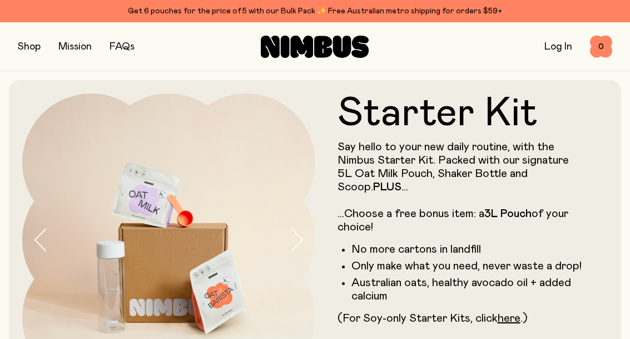
click at [508, 291] on li "Australian oats, healthy avocado oil + added calcium" at bounding box center [468, 289] width 235 height 27
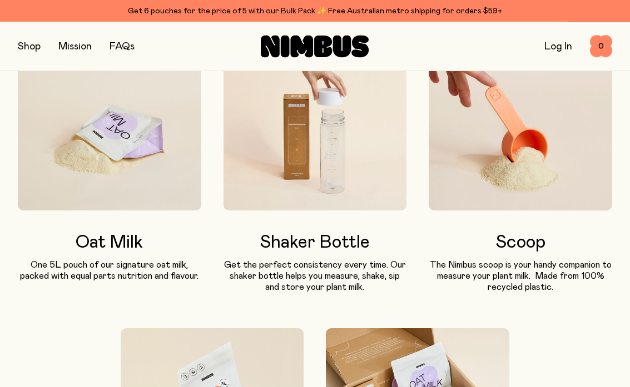
scroll to position [718, 0]
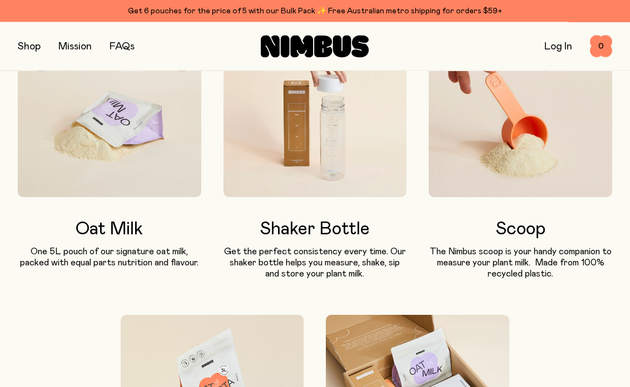
click at [535, 230] on h3 "Scoop" at bounding box center [520, 230] width 183 height 20
click at [539, 232] on h3 "Scoop" at bounding box center [520, 230] width 183 height 20
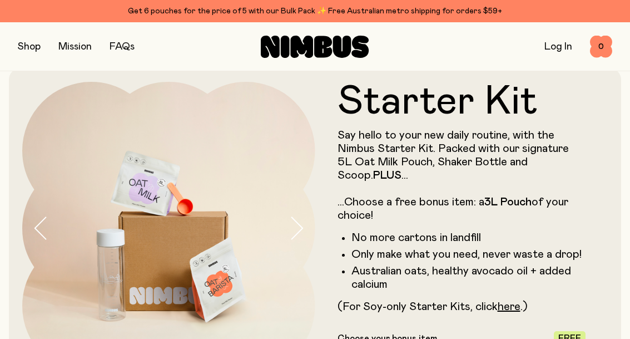
scroll to position [0, 0]
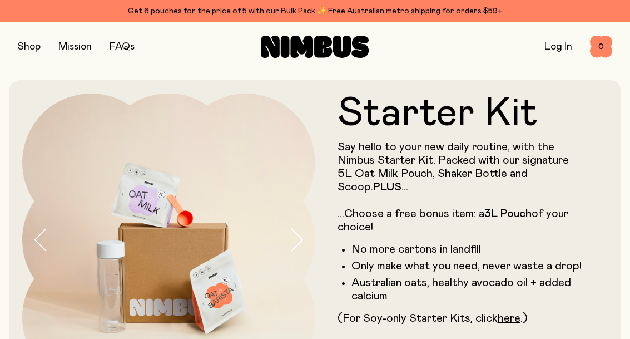
click at [6, 47] on div "Shop Mission FAQs Log In 0 0" at bounding box center [315, 46] width 630 height 49
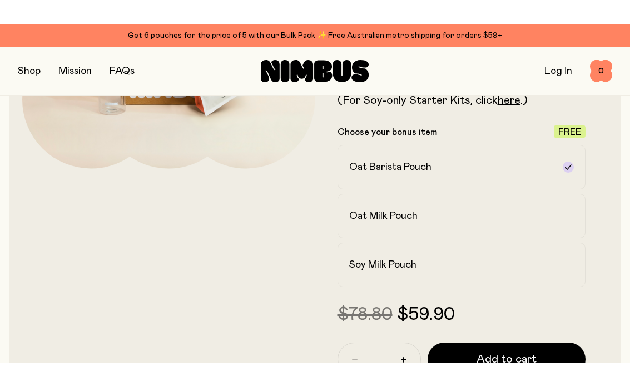
scroll to position [260, 0]
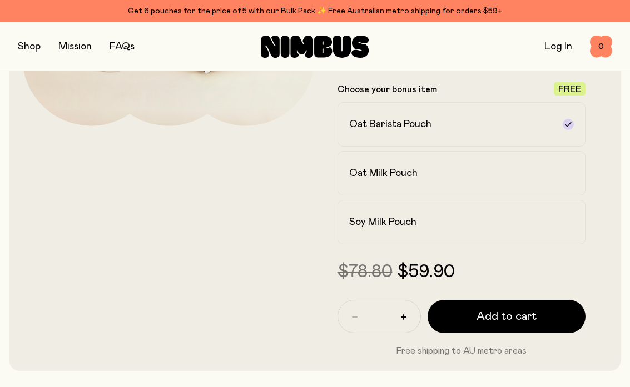
click at [515, 318] on span "Add to cart" at bounding box center [506, 317] width 60 height 16
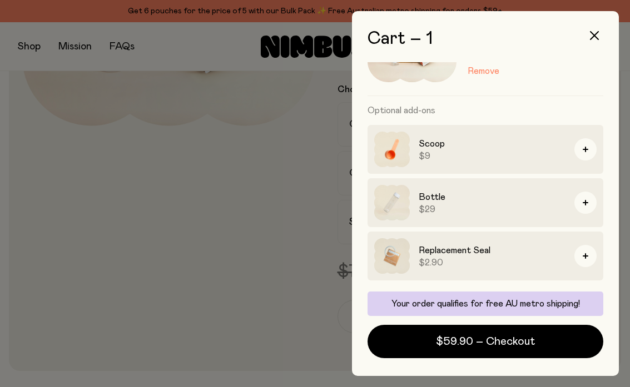
scroll to position [82, 0]
click at [589, 203] on button "button" at bounding box center [585, 203] width 22 height 22
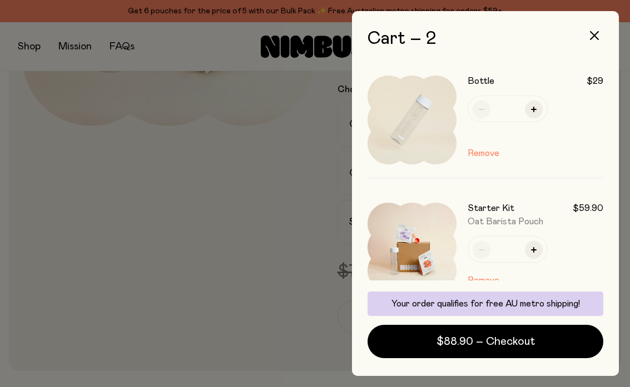
scroll to position [0, 0]
click at [588, 32] on button "button" at bounding box center [594, 35] width 27 height 27
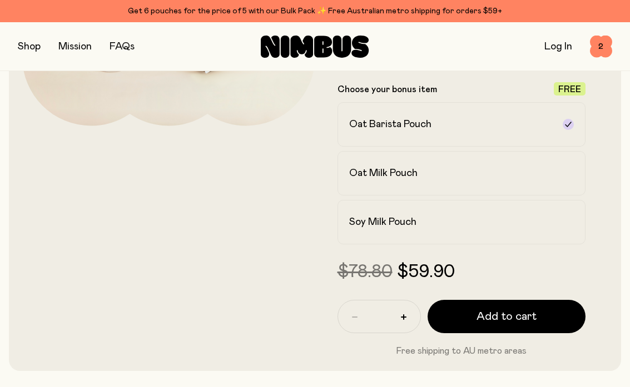
click at [608, 42] on span "2" at bounding box center [601, 47] width 22 height 22
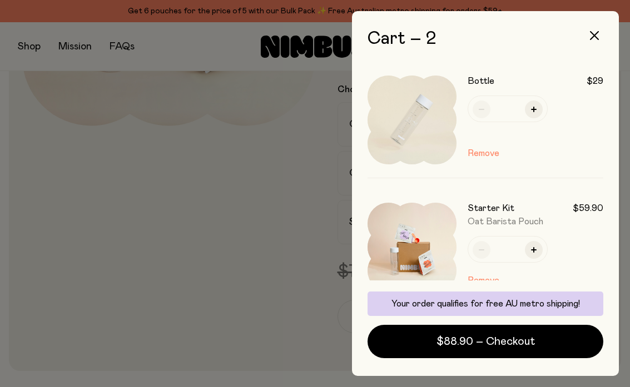
click at [604, 28] on button "button" at bounding box center [594, 35] width 27 height 27
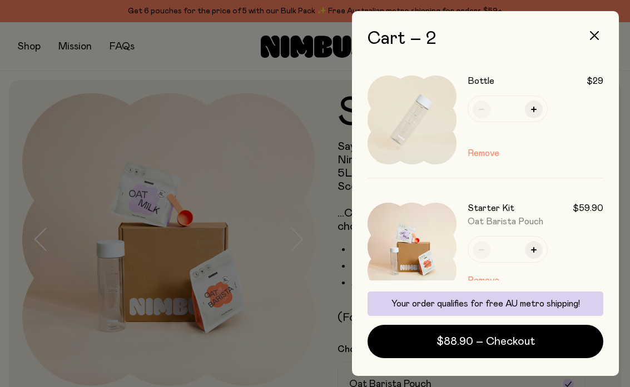
scroll to position [260, 0]
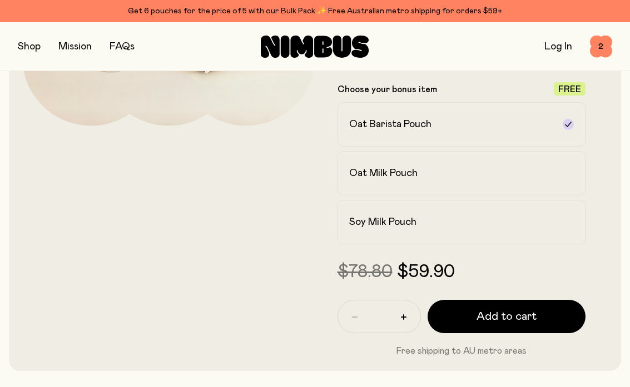
click at [386, 316] on input "*" at bounding box center [379, 316] width 31 height 17
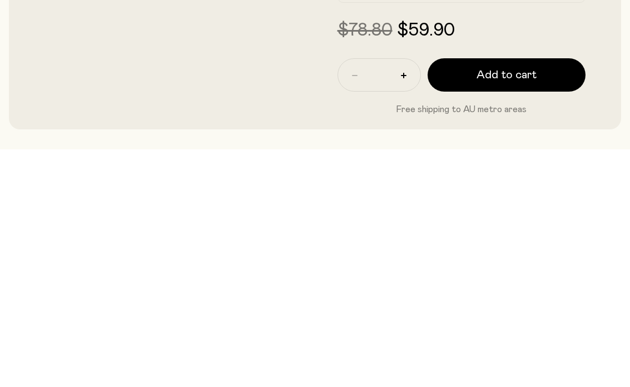
click at [407, 305] on button "button" at bounding box center [404, 314] width 18 height 18
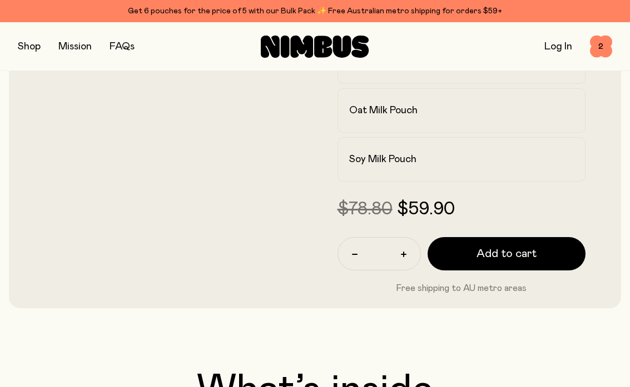
scroll to position [330, 0]
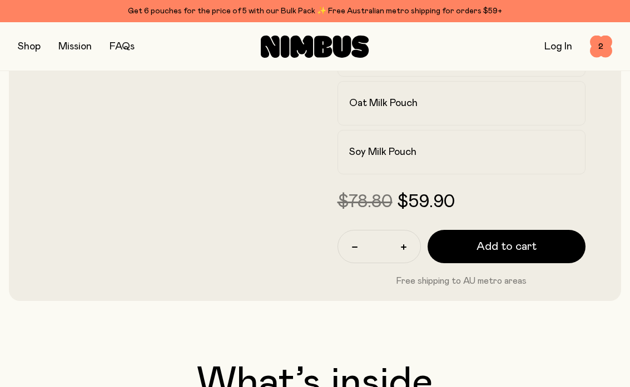
click at [350, 244] on button "button" at bounding box center [355, 247] width 18 height 18
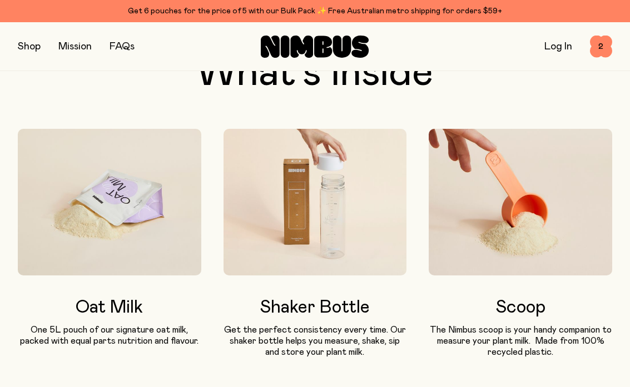
scroll to position [671, 0]
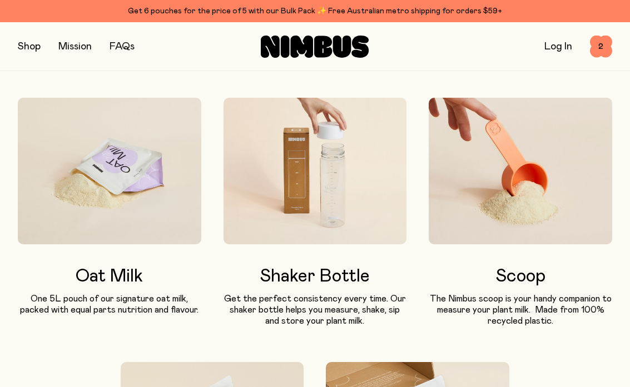
click at [524, 282] on h3 "Scoop" at bounding box center [520, 277] width 183 height 20
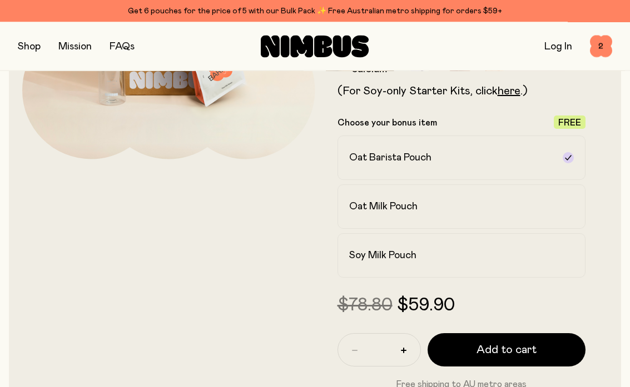
scroll to position [227, 0]
click at [526, 338] on span "Add to cart" at bounding box center [506, 350] width 60 height 16
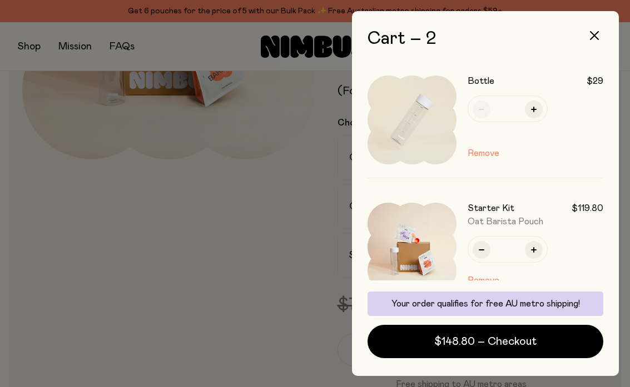
scroll to position [0, 0]
click at [490, 252] on button "button" at bounding box center [481, 250] width 18 height 18
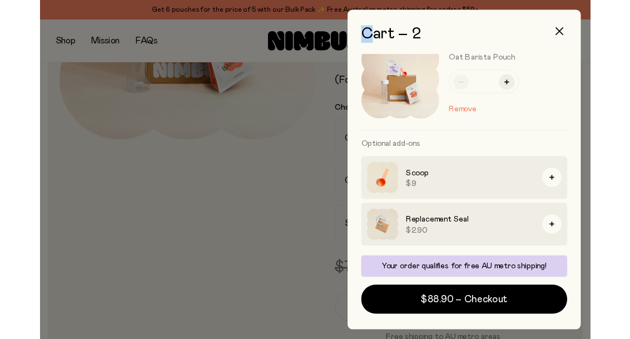
scroll to position [156, 0]
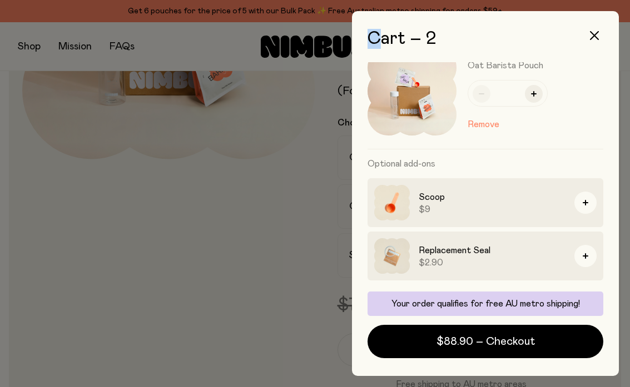
click at [400, 266] on img at bounding box center [392, 256] width 36 height 36
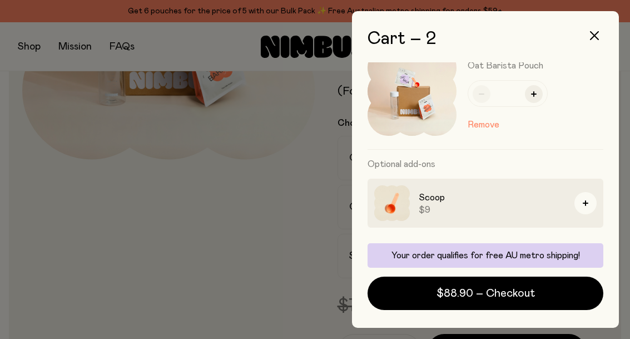
click at [595, 39] on icon "button" at bounding box center [594, 35] width 9 height 9
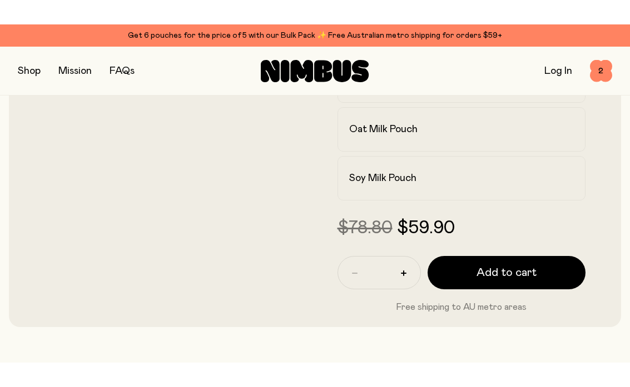
scroll to position [332, 0]
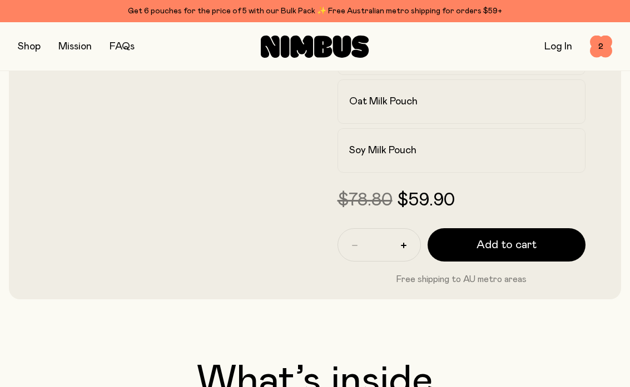
click at [530, 246] on span "Add to cart" at bounding box center [506, 245] width 60 height 16
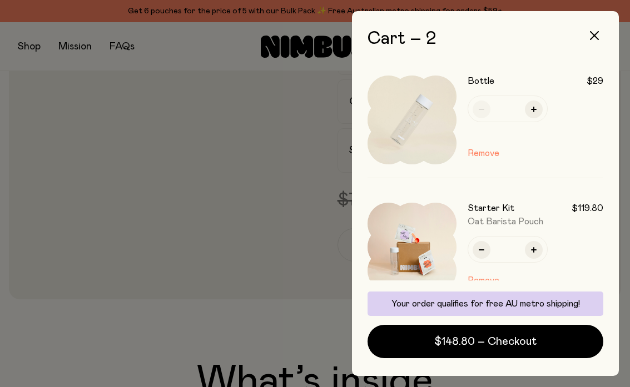
scroll to position [0, 0]
click at [486, 247] on button "button" at bounding box center [481, 250] width 18 height 18
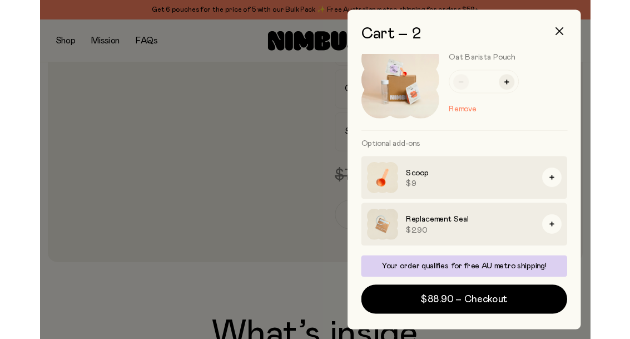
scroll to position [156, 0]
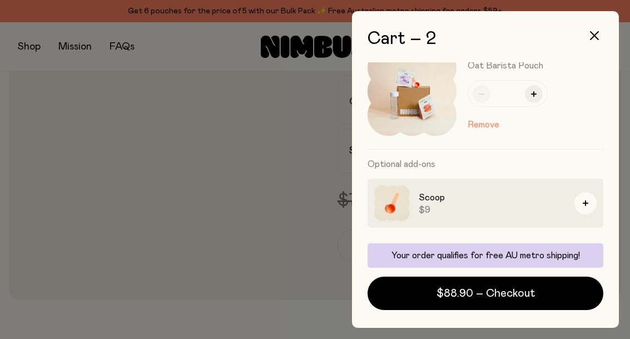
click at [588, 36] on button "button" at bounding box center [594, 35] width 27 height 27
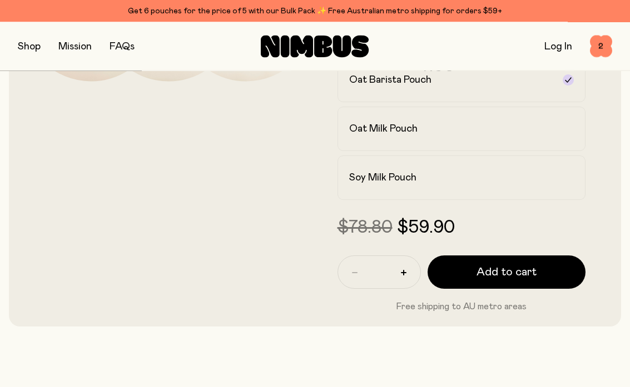
scroll to position [305, 0]
click at [570, 224] on div "$78.80 $59.90" at bounding box center [461, 228] width 248 height 20
click at [559, 211] on form "Starter Kit Say hello to your new daily routine, with the Nimbus Starter Kit. P…" at bounding box center [461, 51] width 293 height 525
